Goal: Navigation & Orientation: Go to known website

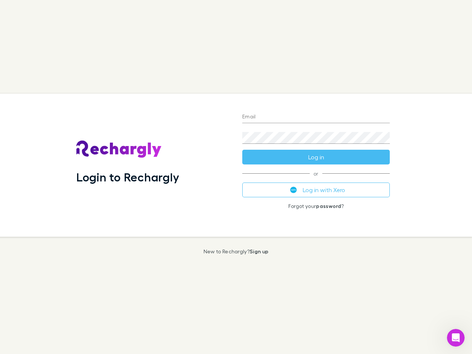
click at [236, 177] on div "Login to Rechargly" at bounding box center [153, 165] width 166 height 143
click at [316, 117] on input "Email" at bounding box center [315, 117] width 147 height 12
click at [316, 157] on button "Log in" at bounding box center [315, 157] width 147 height 15
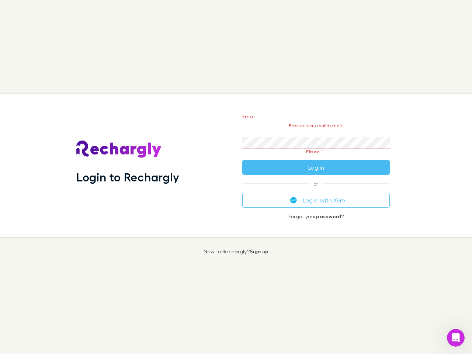
click at [316, 190] on div "Email Please enter a valid email. Password Please fill Log in or Log in with Xe…" at bounding box center [315, 165] width 159 height 143
click at [456, 338] on icon "Open Intercom Messenger" at bounding box center [456, 338] width 12 height 12
